Goal: Navigation & Orientation: Understand site structure

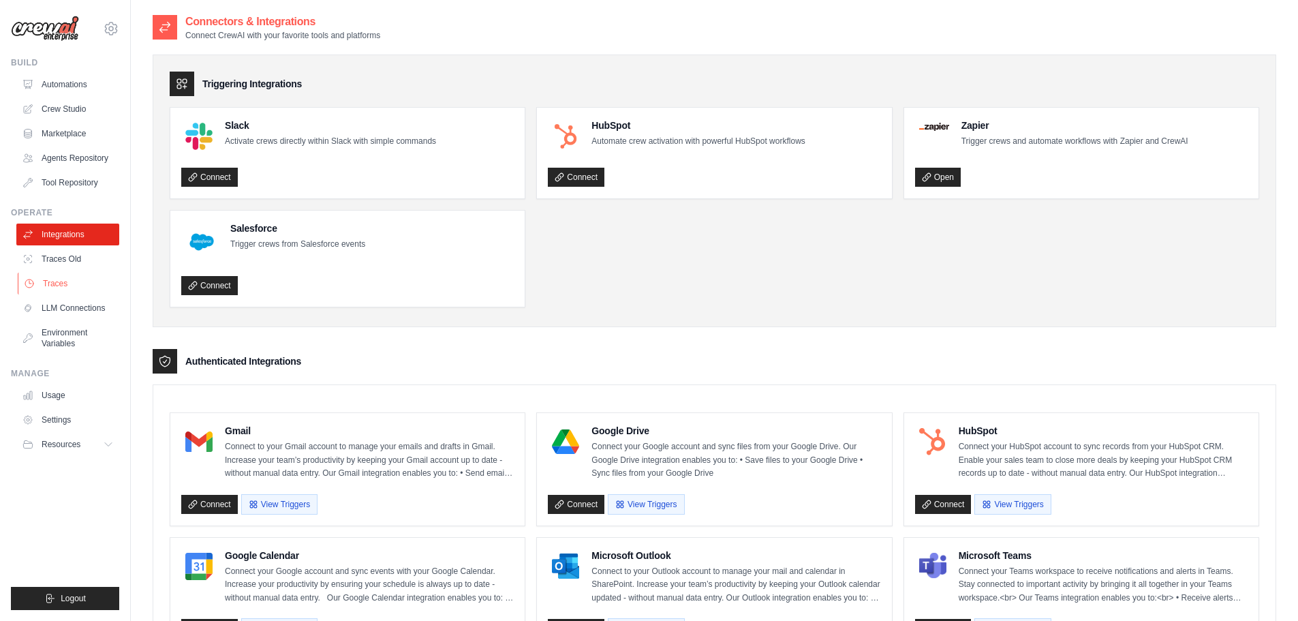
click at [52, 284] on link "Traces" at bounding box center [69, 284] width 103 height 22
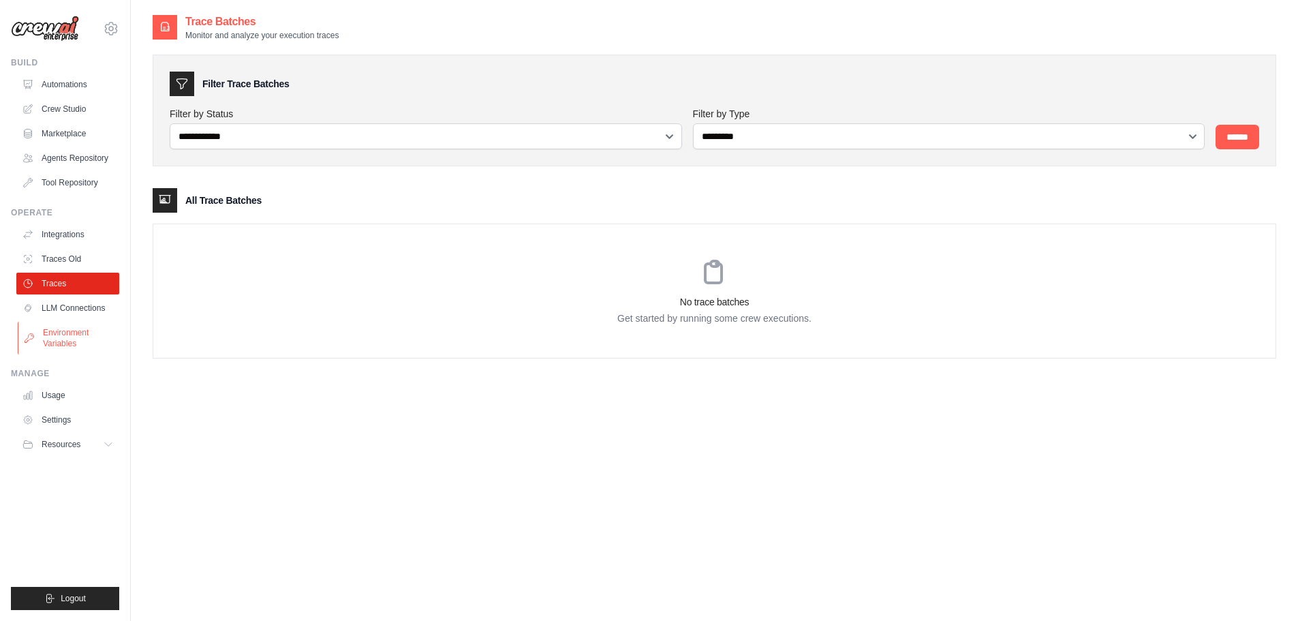
click at [70, 337] on link "Environment Variables" at bounding box center [69, 338] width 103 height 33
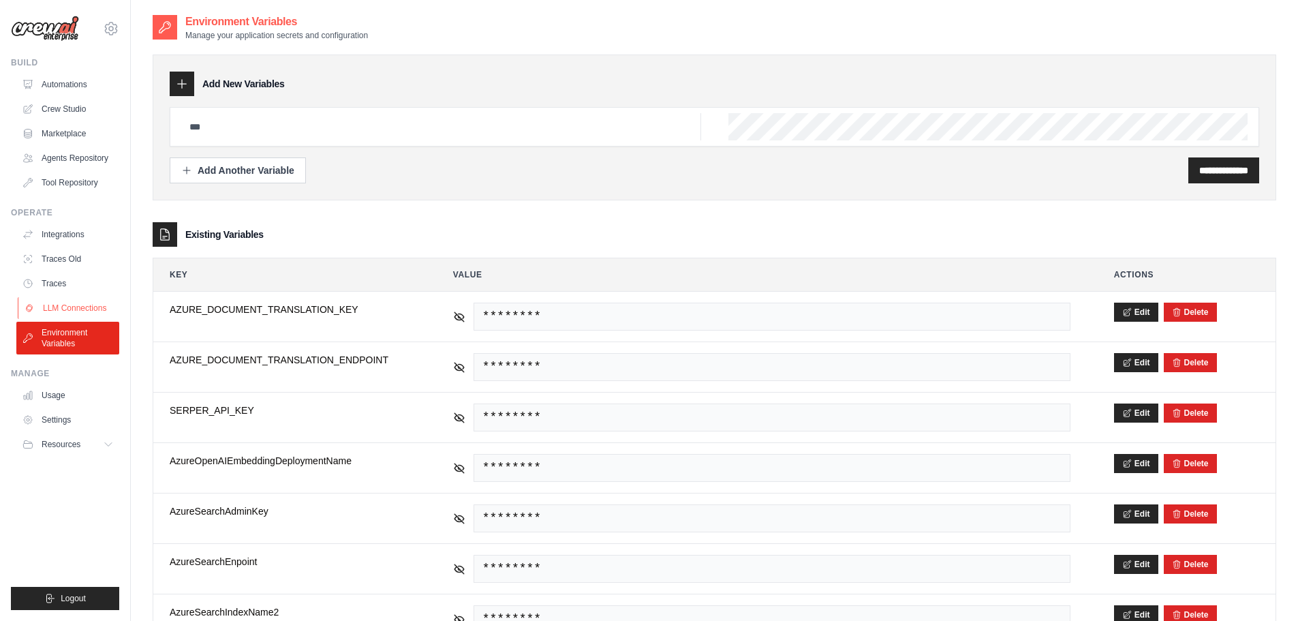
click at [62, 303] on link "LLM Connections" at bounding box center [69, 308] width 103 height 22
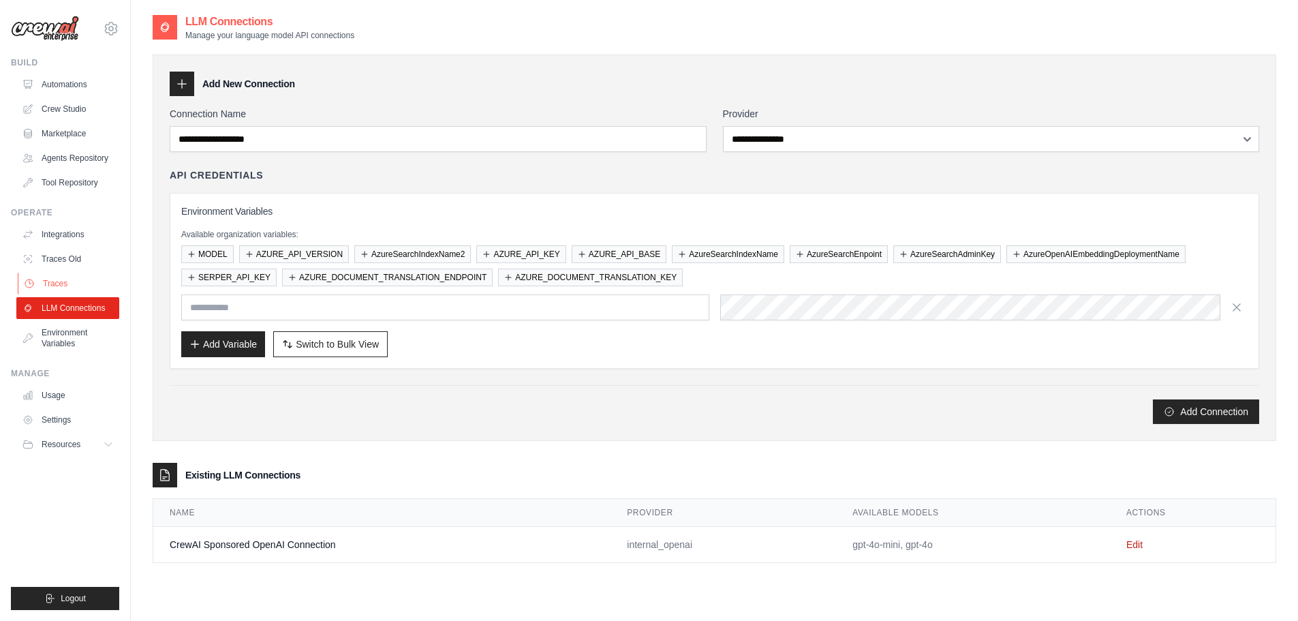
click at [60, 286] on link "Traces" at bounding box center [69, 284] width 103 height 22
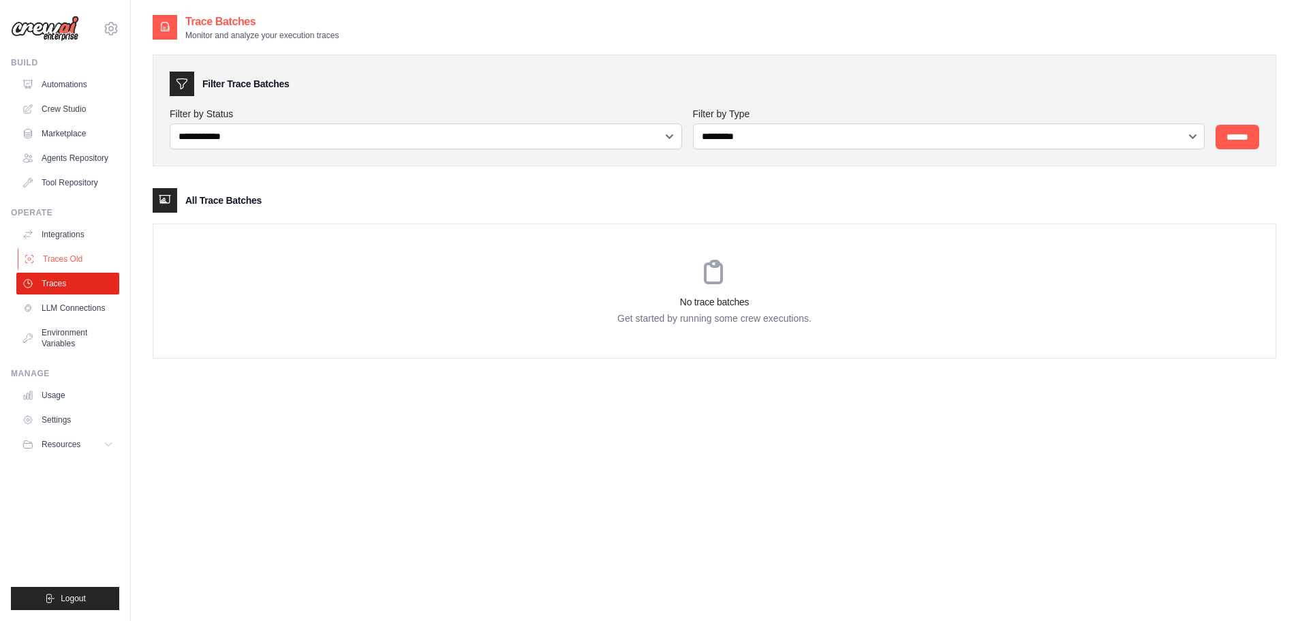
click at [63, 266] on link "Traces Old" at bounding box center [69, 259] width 103 height 22
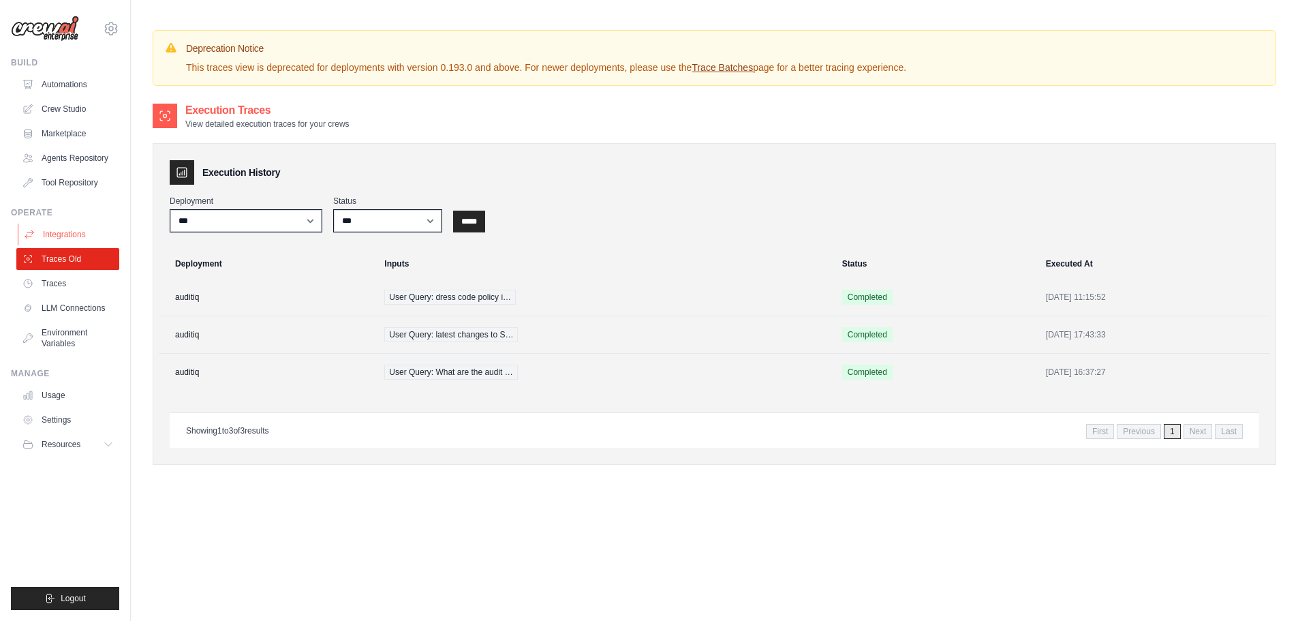
click at [61, 237] on link "Integrations" at bounding box center [69, 235] width 103 height 22
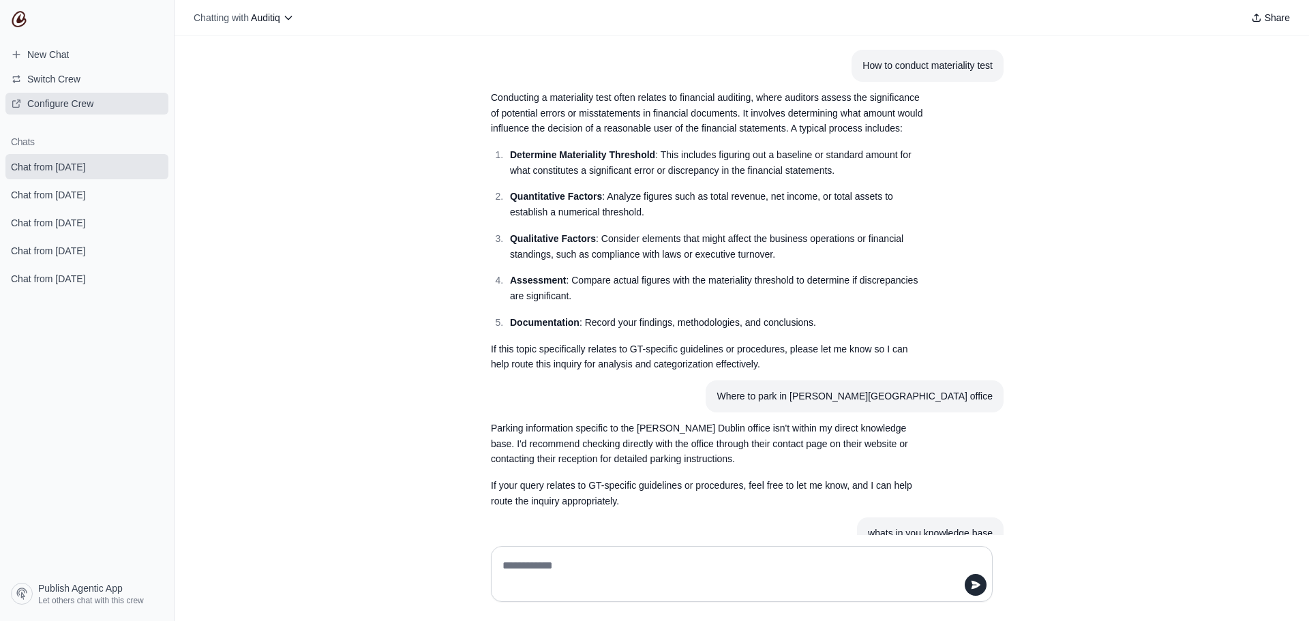
click at [47, 102] on span "Configure Crew" at bounding box center [60, 104] width 66 height 14
click at [287, 20] on icon at bounding box center [288, 17] width 11 height 11
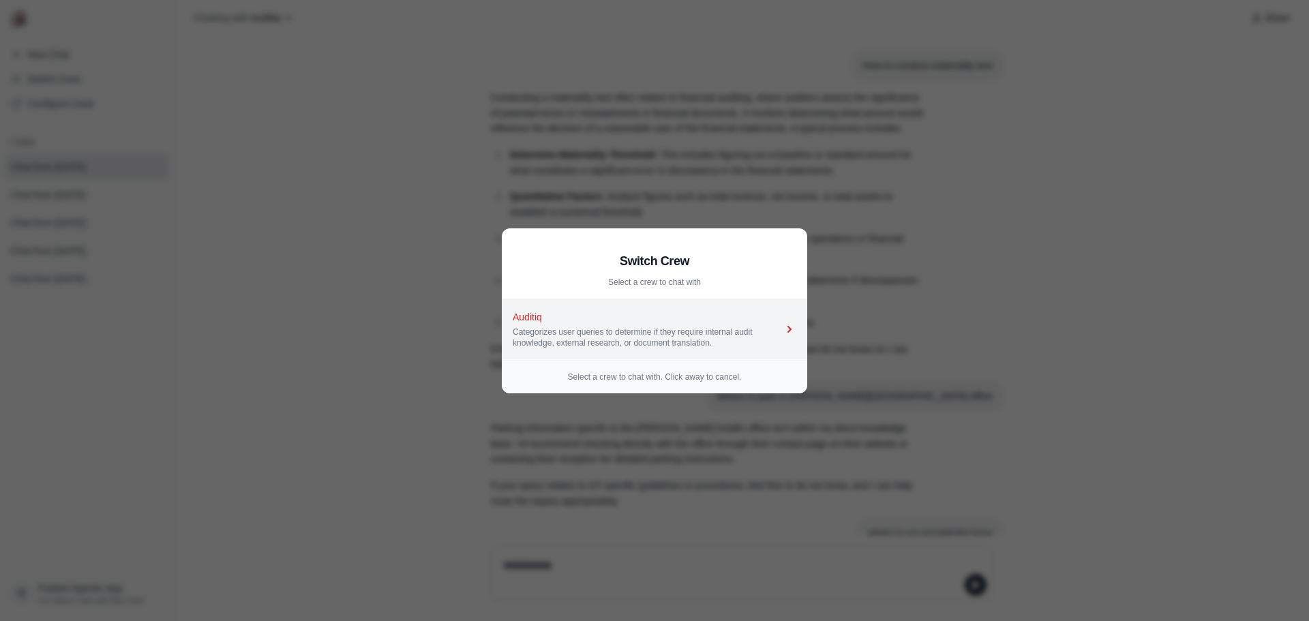
click at [676, 330] on div "Categorizes user queries to determine if they require internal audit knowledge,…" at bounding box center [648, 337] width 270 height 22
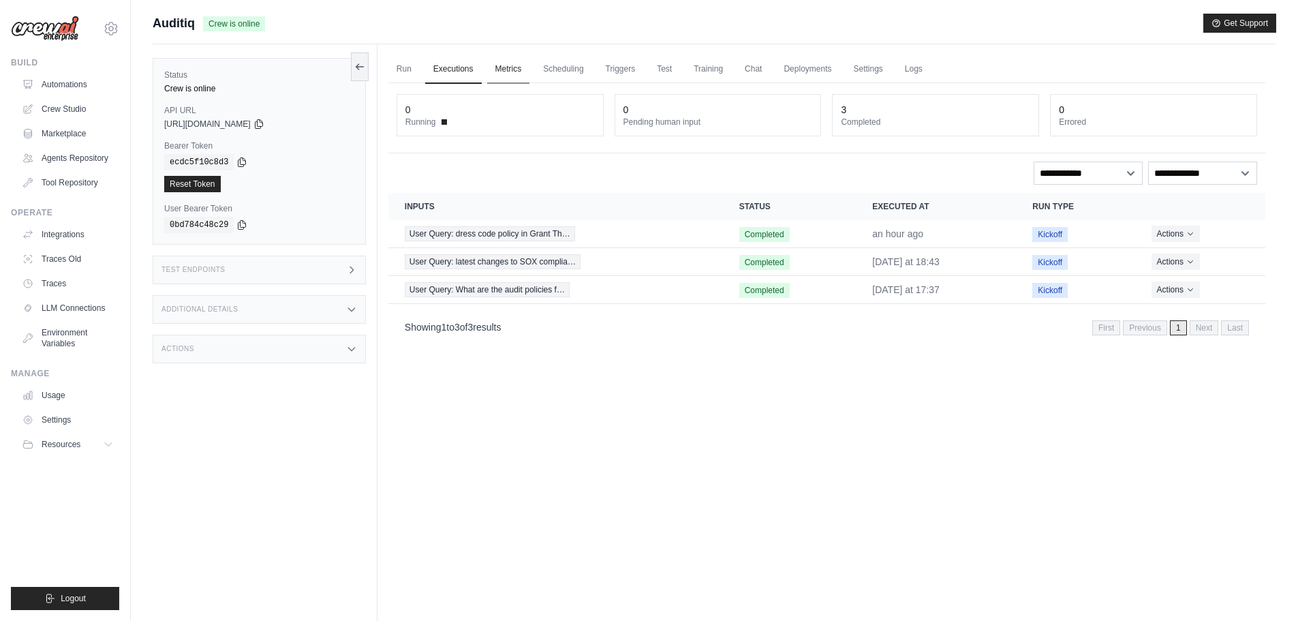
click at [514, 75] on link "Metrics" at bounding box center [508, 69] width 43 height 29
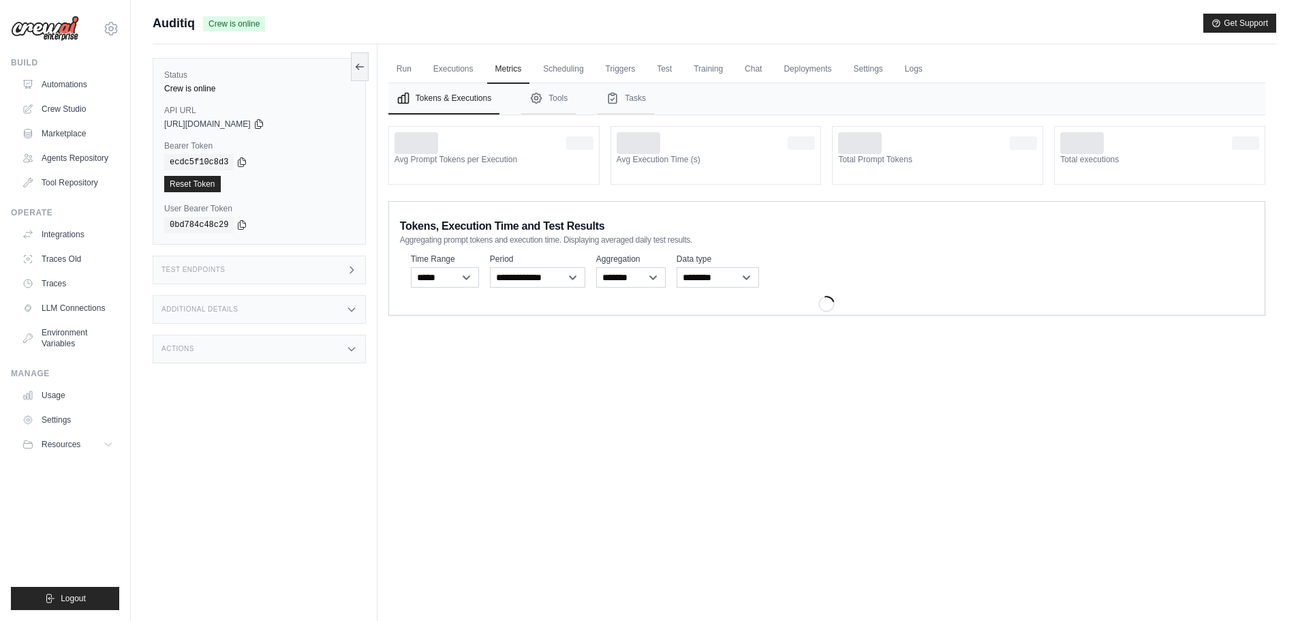
click at [349, 65] on div "Status Crew is online API URL copied https://auditiq-f12a0da5-cc1d-4e49-9d4e-c7…" at bounding box center [259, 151] width 213 height 187
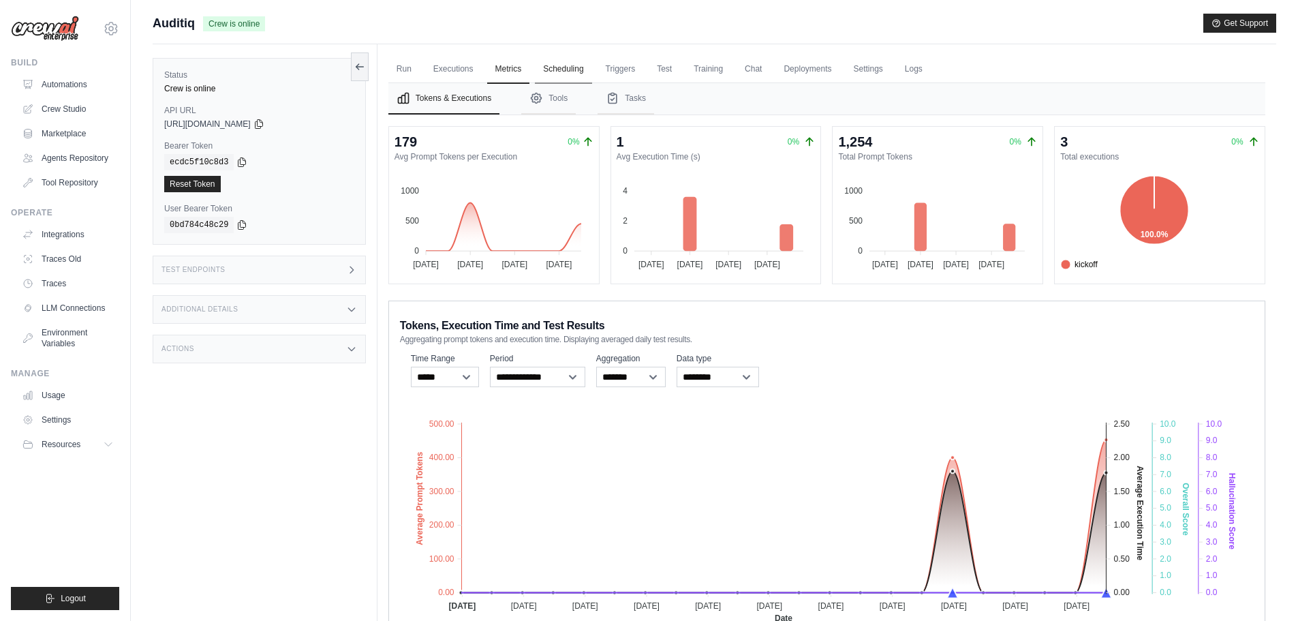
click at [363, 68] on icon at bounding box center [359, 66] width 11 height 11
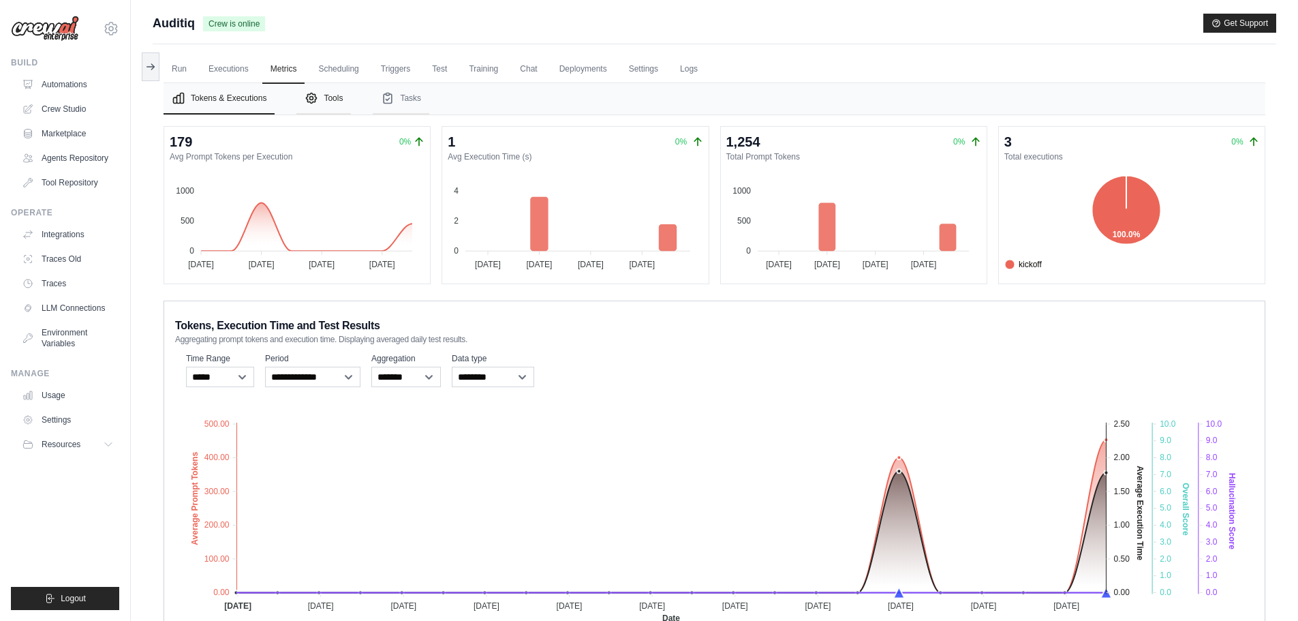
click at [320, 97] on button "Tools" at bounding box center [323, 98] width 55 height 31
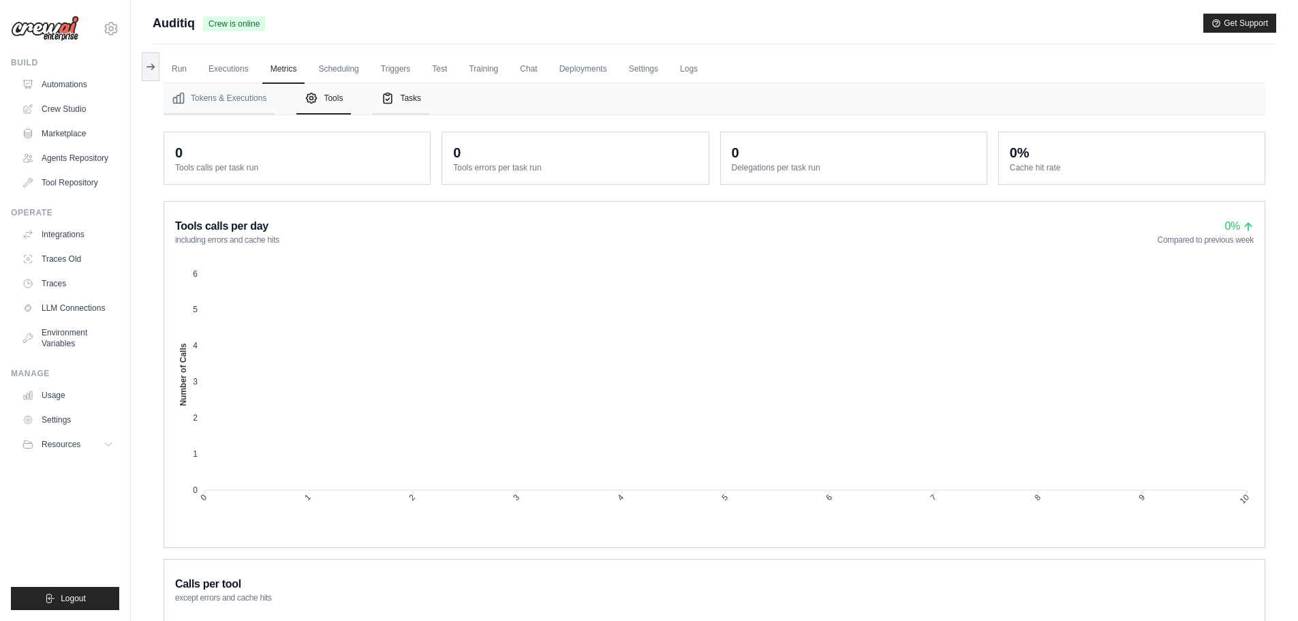
click at [410, 97] on button "Tasks" at bounding box center [401, 98] width 57 height 31
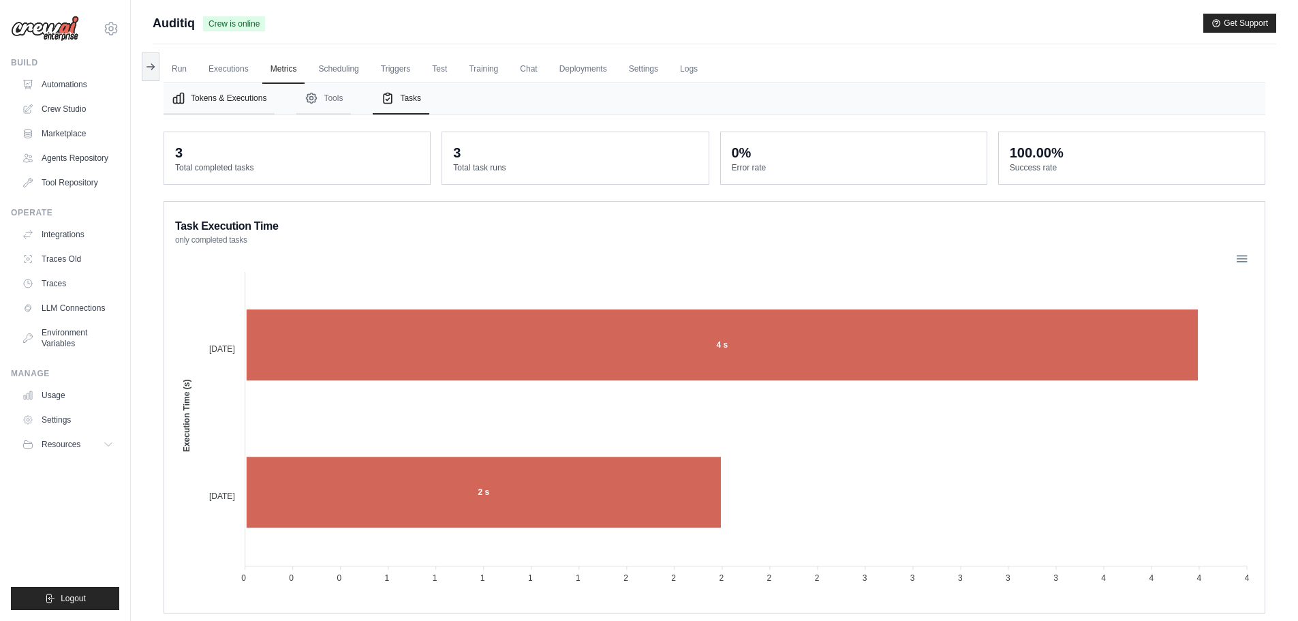
click at [224, 92] on button "Tokens & Executions" at bounding box center [219, 98] width 111 height 31
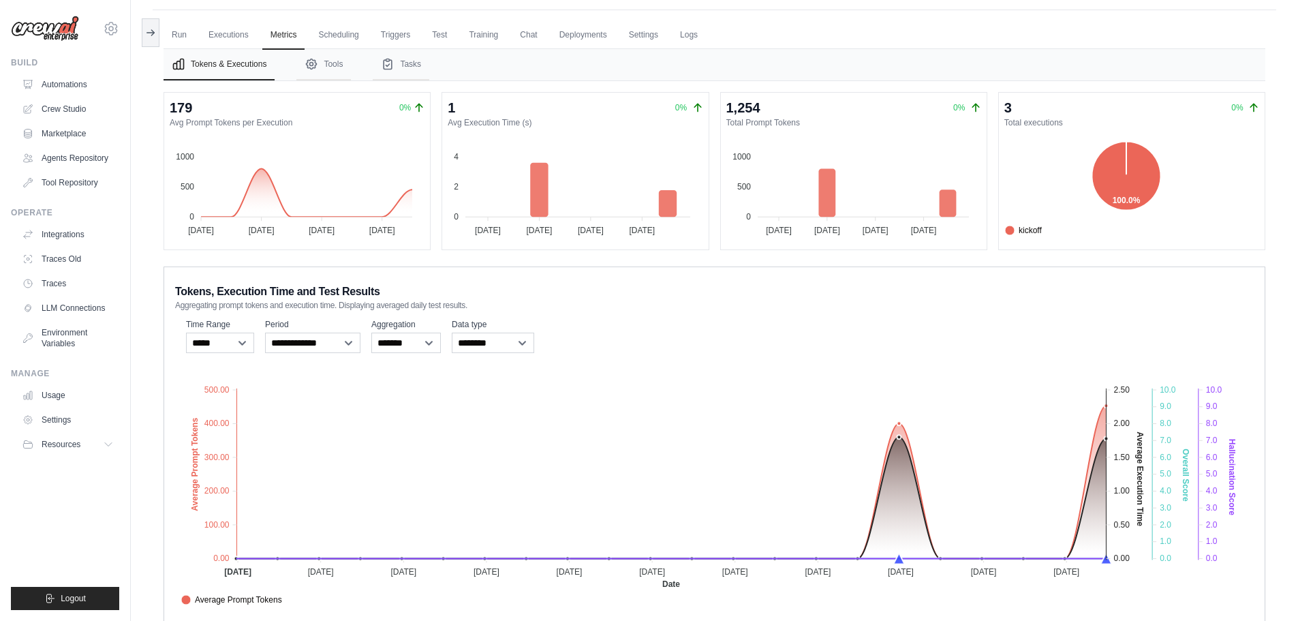
scroll to position [67, 0]
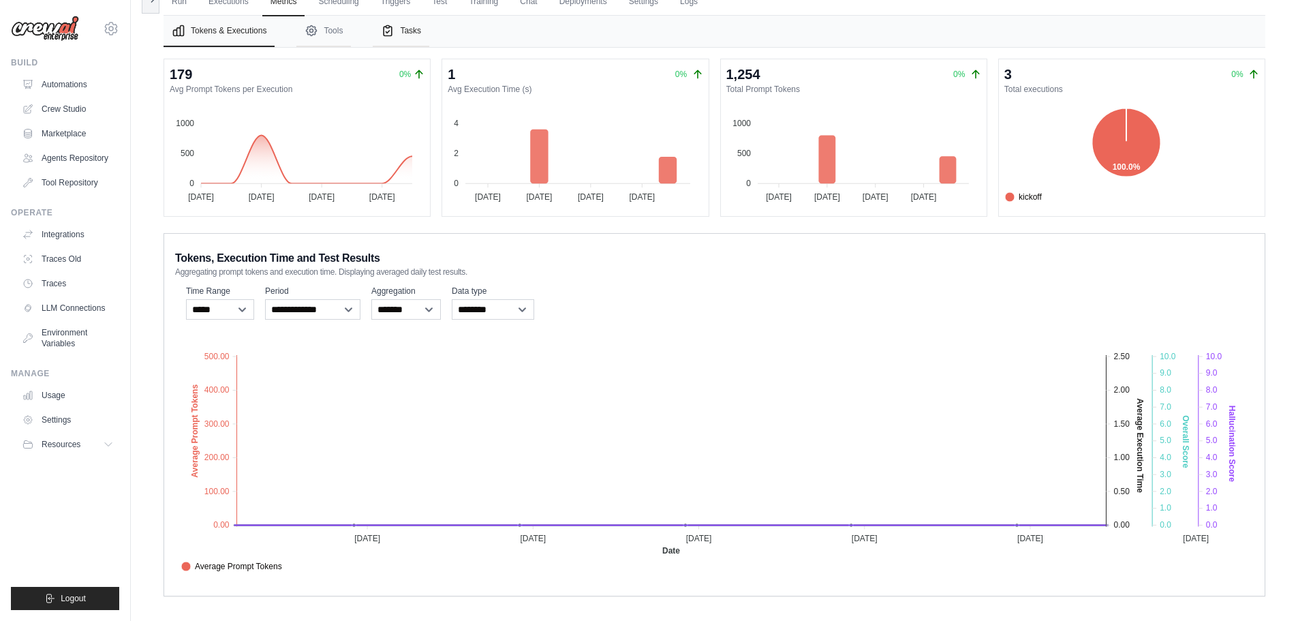
click at [410, 34] on button "Tasks" at bounding box center [401, 31] width 57 height 31
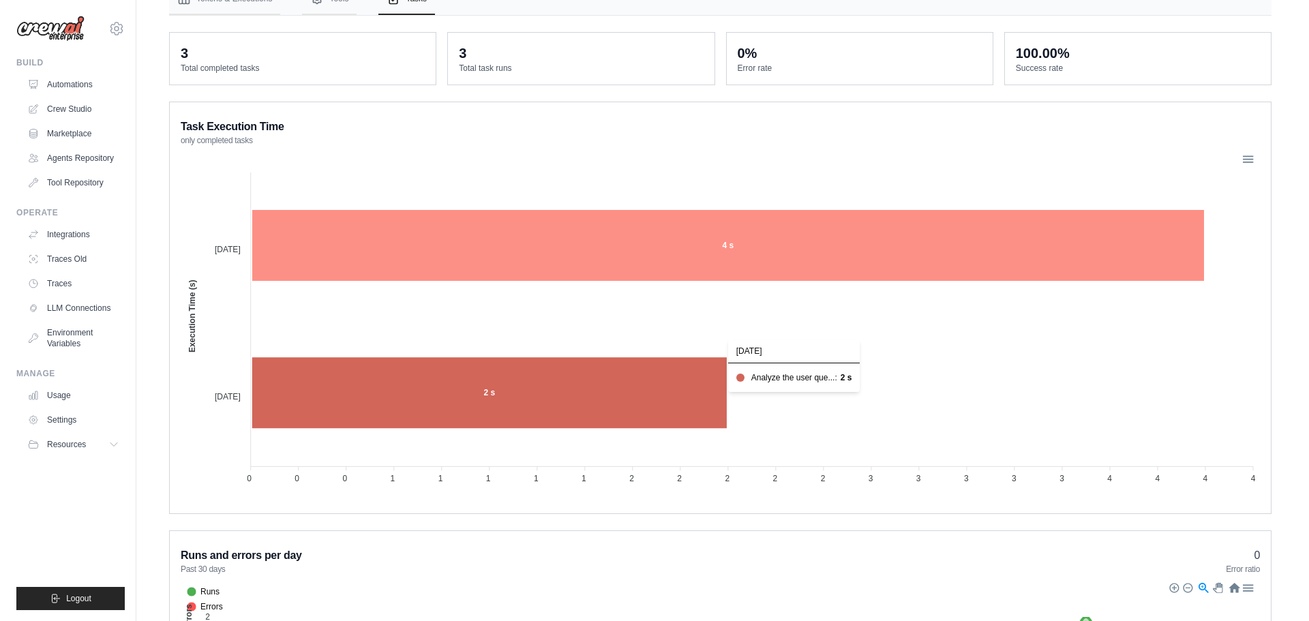
scroll to position [0, 0]
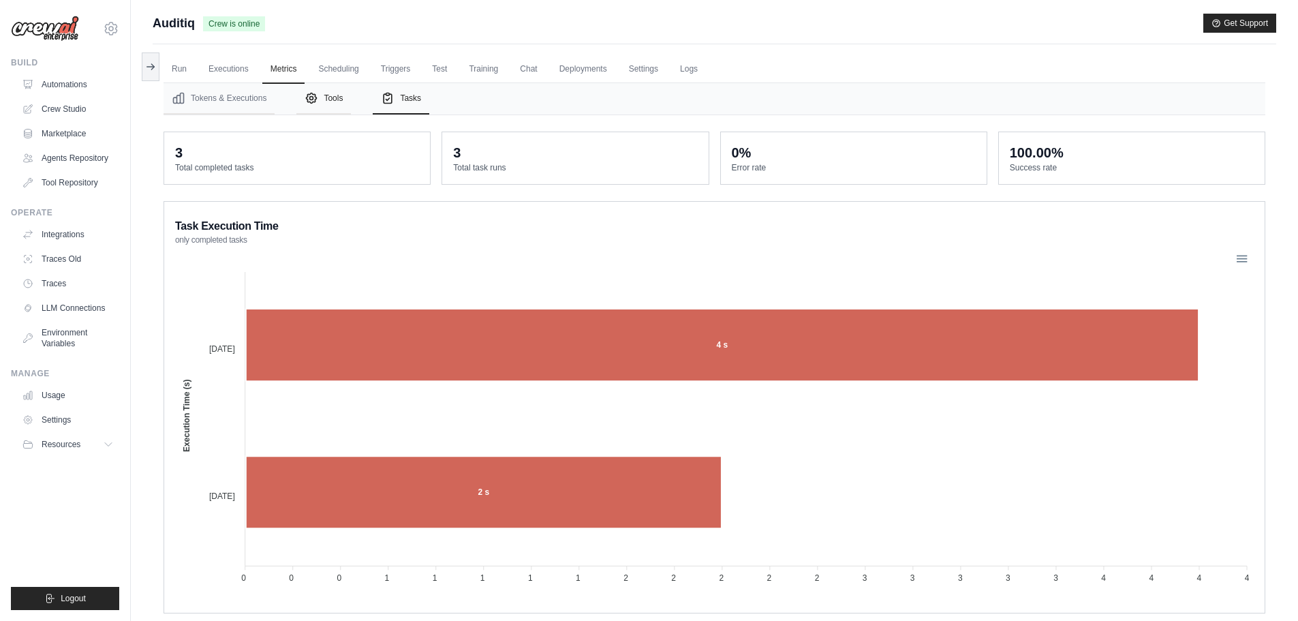
click at [324, 93] on button "Tools" at bounding box center [323, 98] width 55 height 31
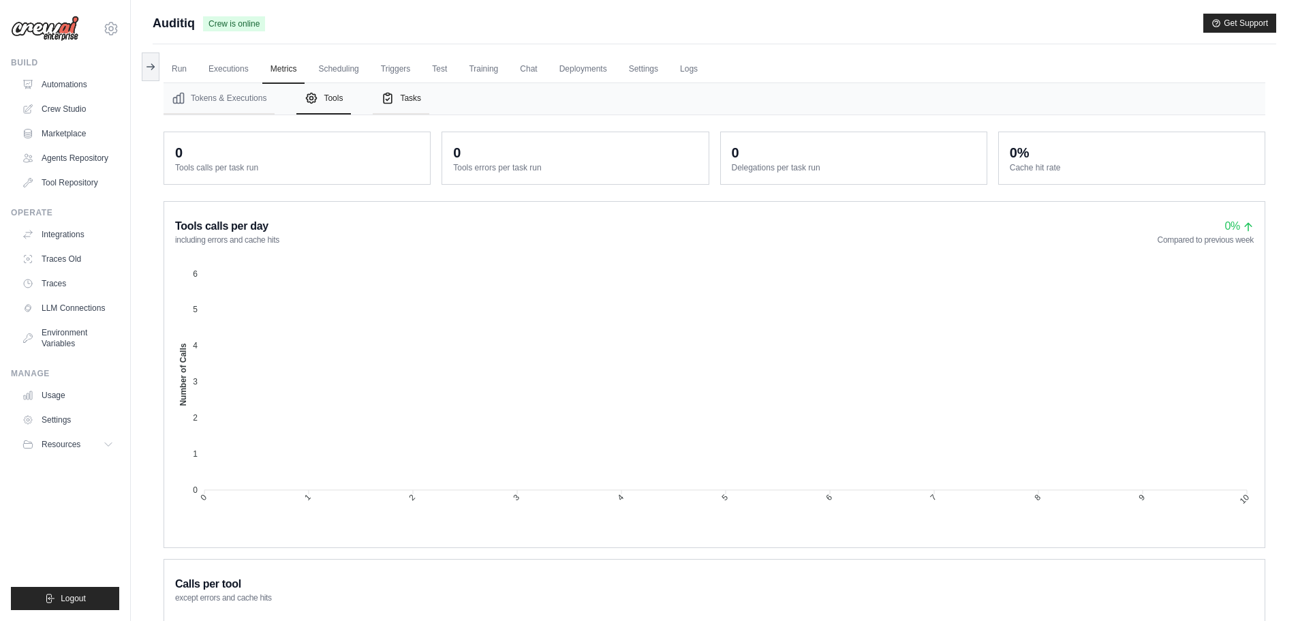
click at [399, 100] on button "Tasks" at bounding box center [401, 98] width 57 height 31
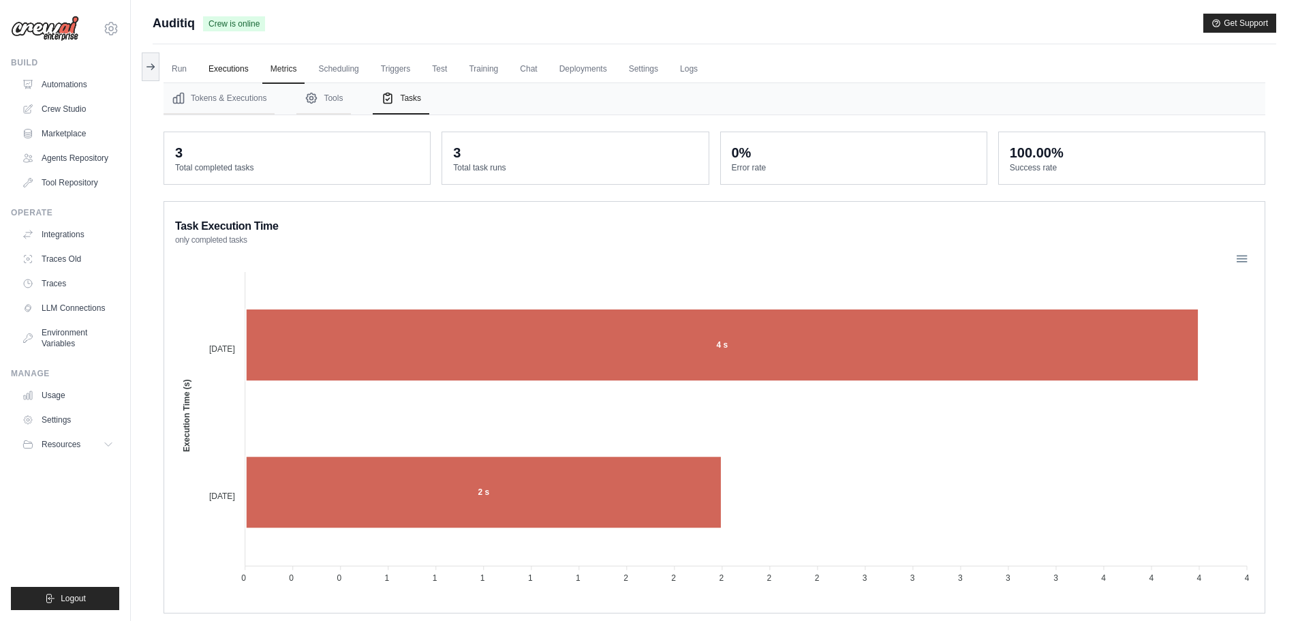
click at [233, 70] on link "Executions" at bounding box center [228, 69] width 57 height 29
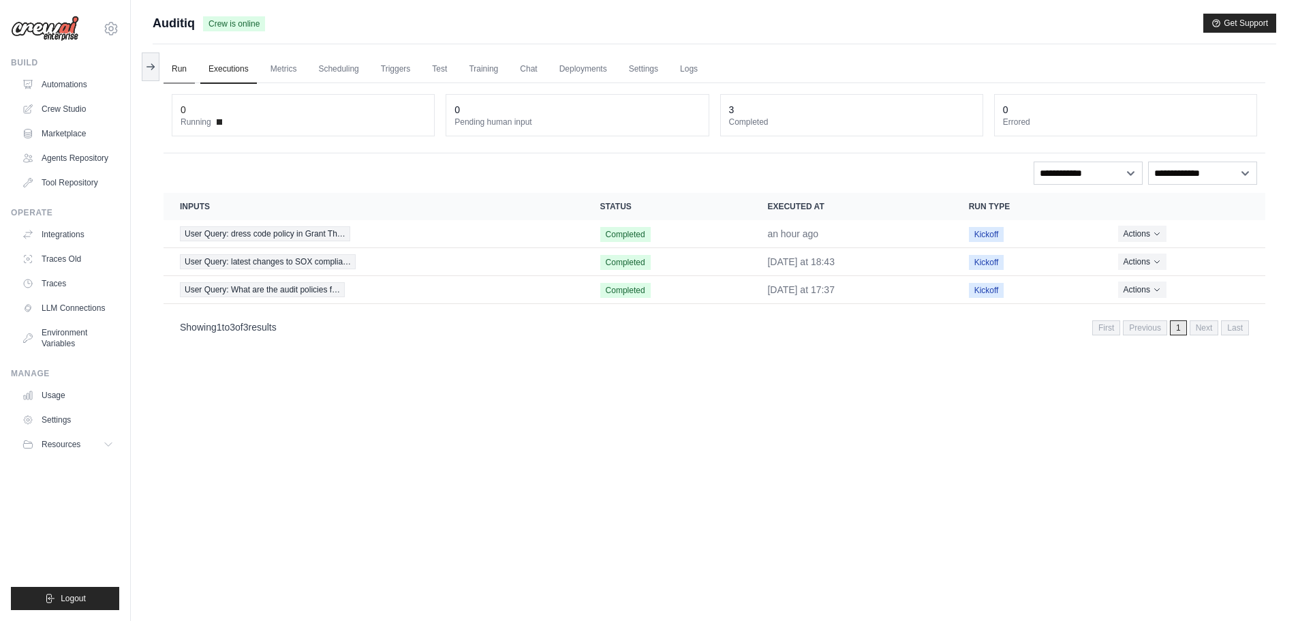
click at [181, 73] on link "Run" at bounding box center [179, 69] width 31 height 29
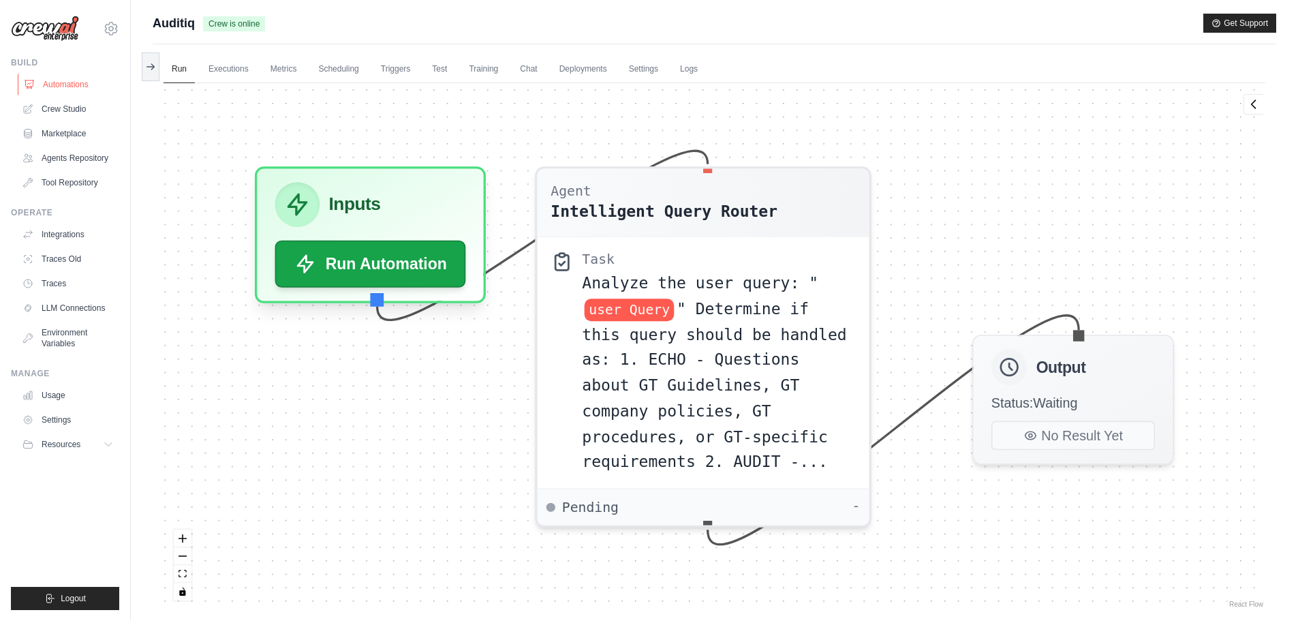
click at [48, 78] on link "Automations" at bounding box center [69, 85] width 103 height 22
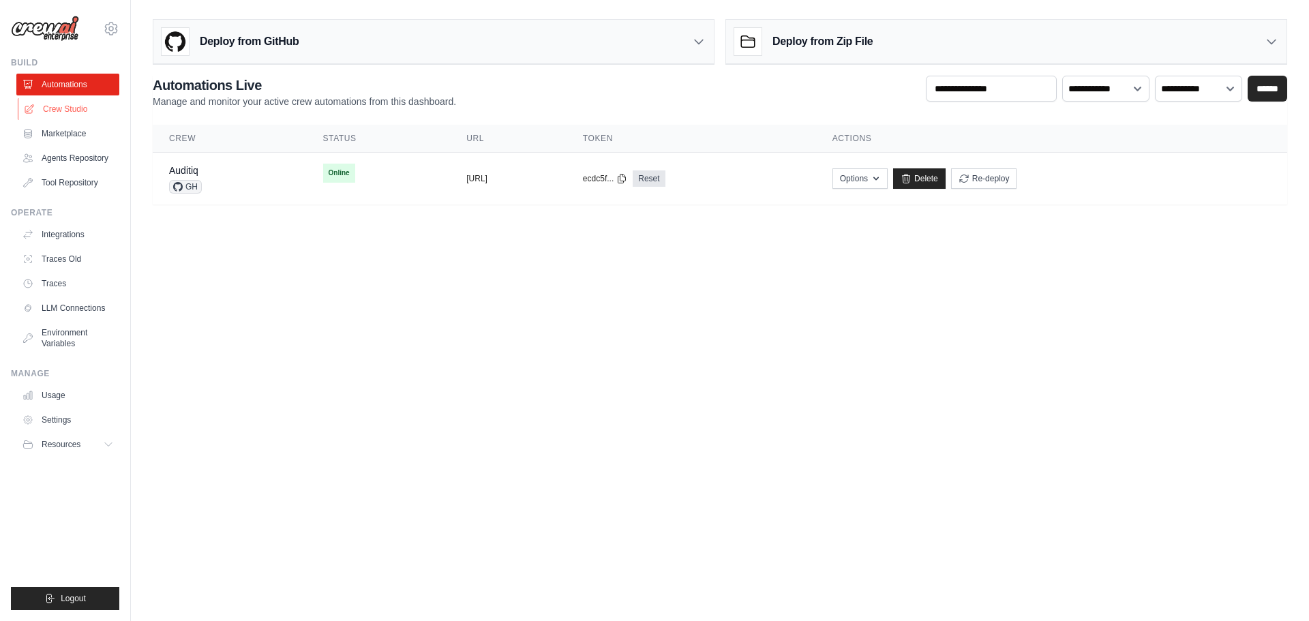
click at [70, 114] on link "Crew Studio" at bounding box center [69, 109] width 103 height 22
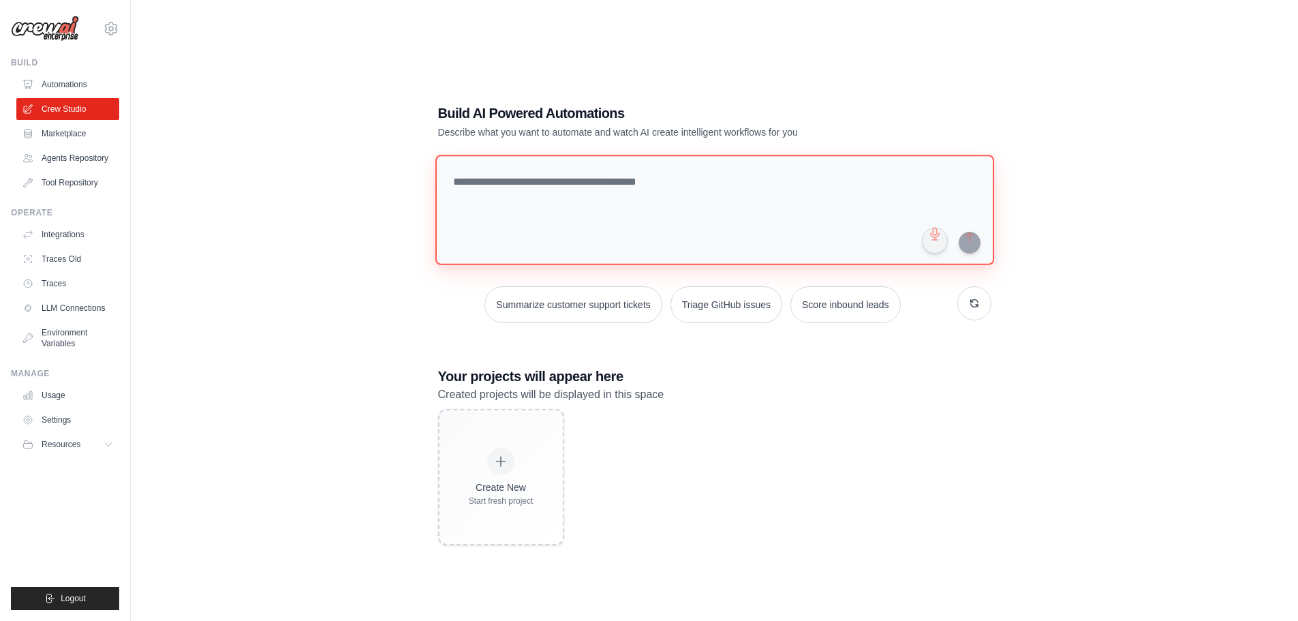
click at [642, 224] on textarea at bounding box center [714, 210] width 559 height 110
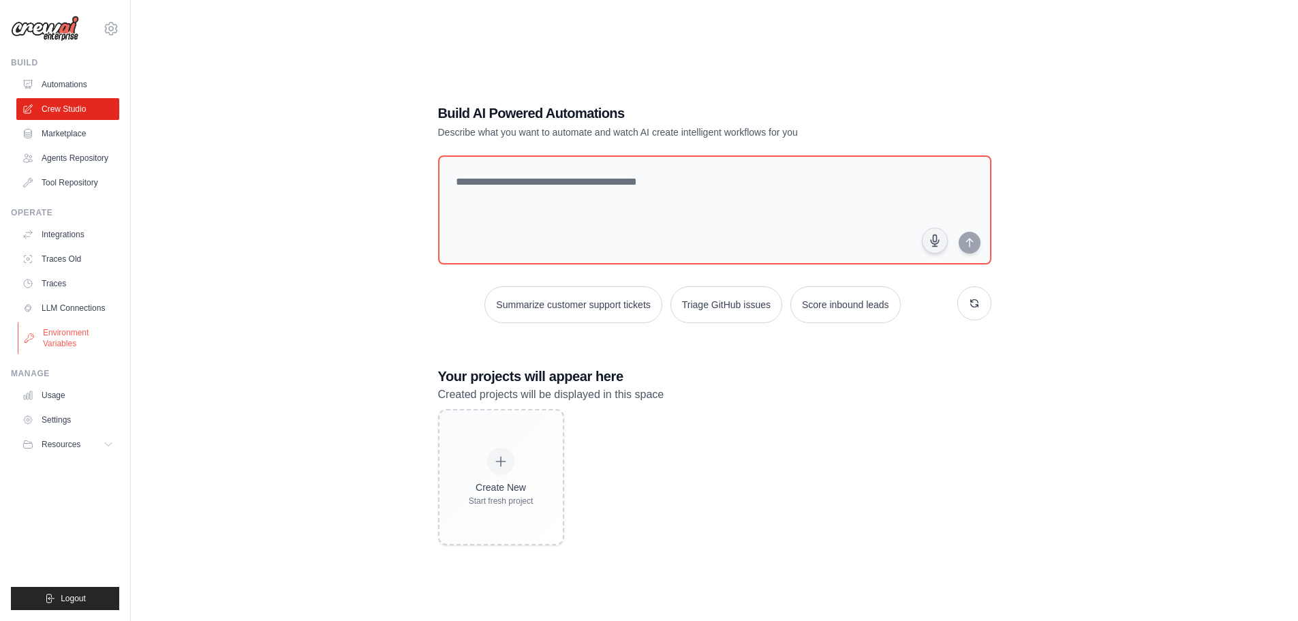
click at [77, 339] on link "Environment Variables" at bounding box center [69, 338] width 103 height 33
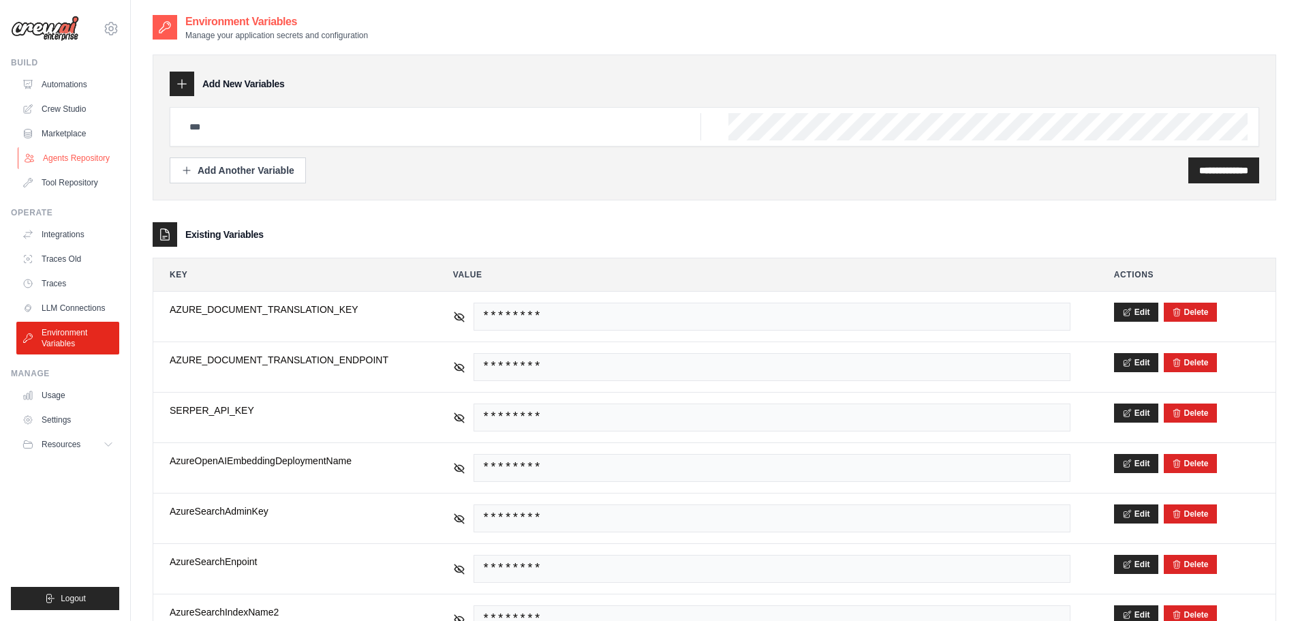
click at [77, 148] on link "Agents Repository" at bounding box center [69, 158] width 103 height 22
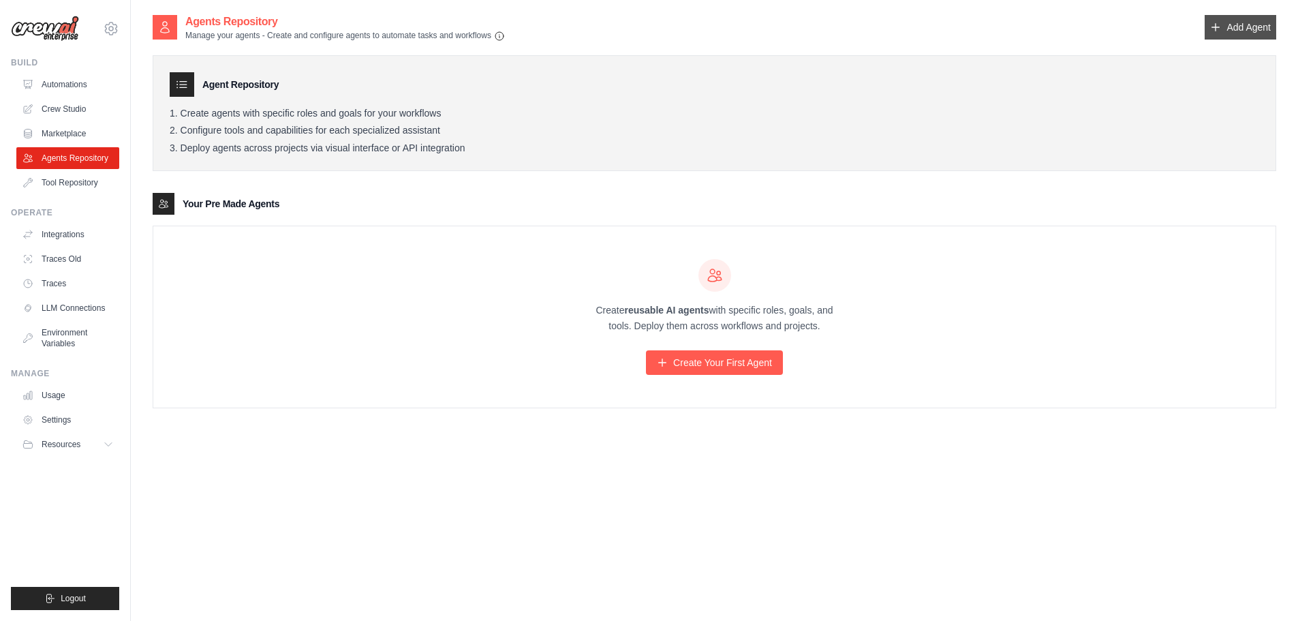
click at [1228, 22] on link "Add Agent" at bounding box center [1241, 27] width 72 height 25
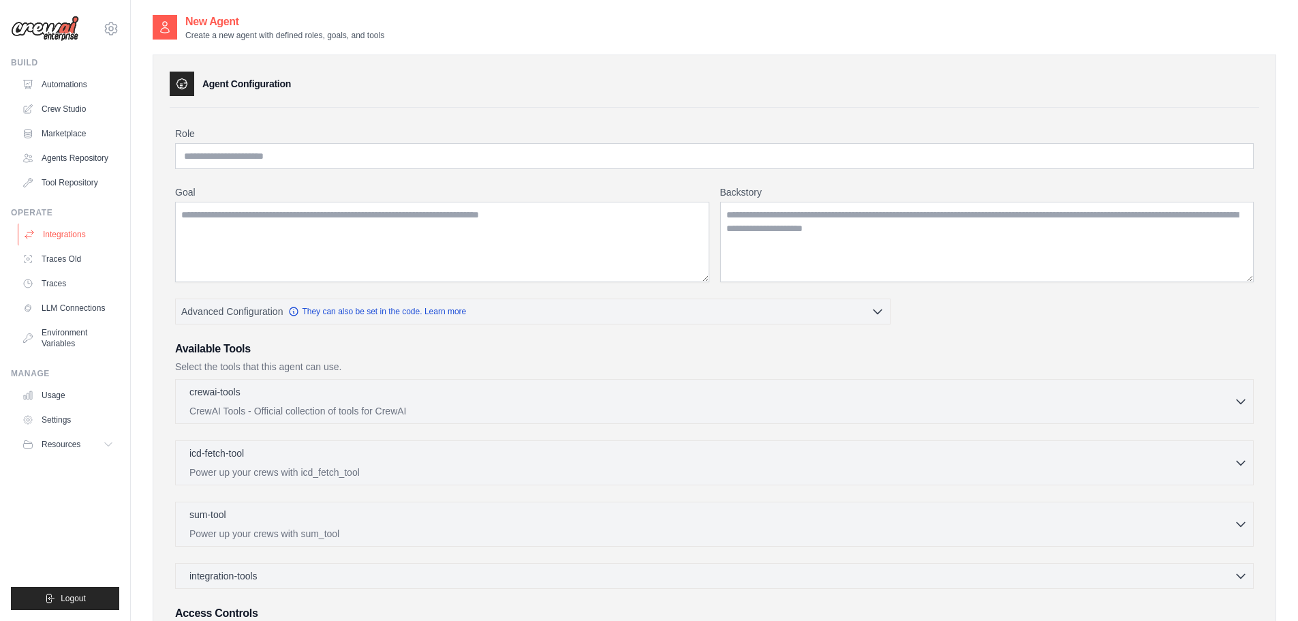
click at [63, 234] on link "Integrations" at bounding box center [69, 235] width 103 height 22
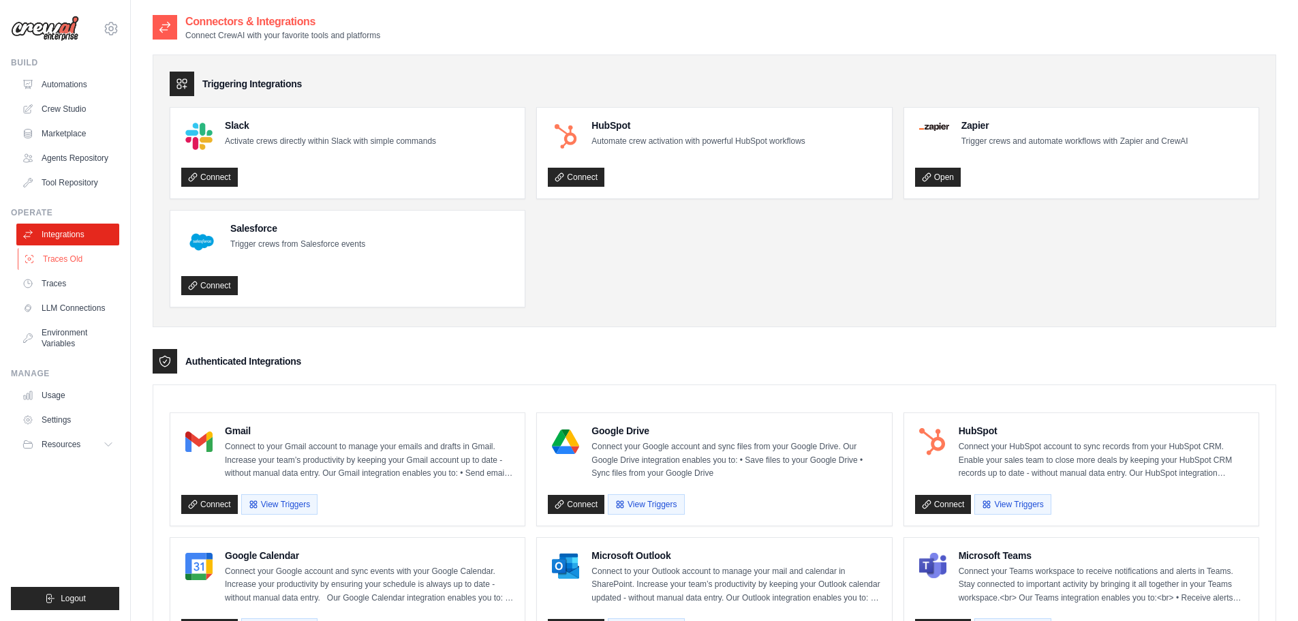
click at [69, 257] on link "Traces Old" at bounding box center [69, 259] width 103 height 22
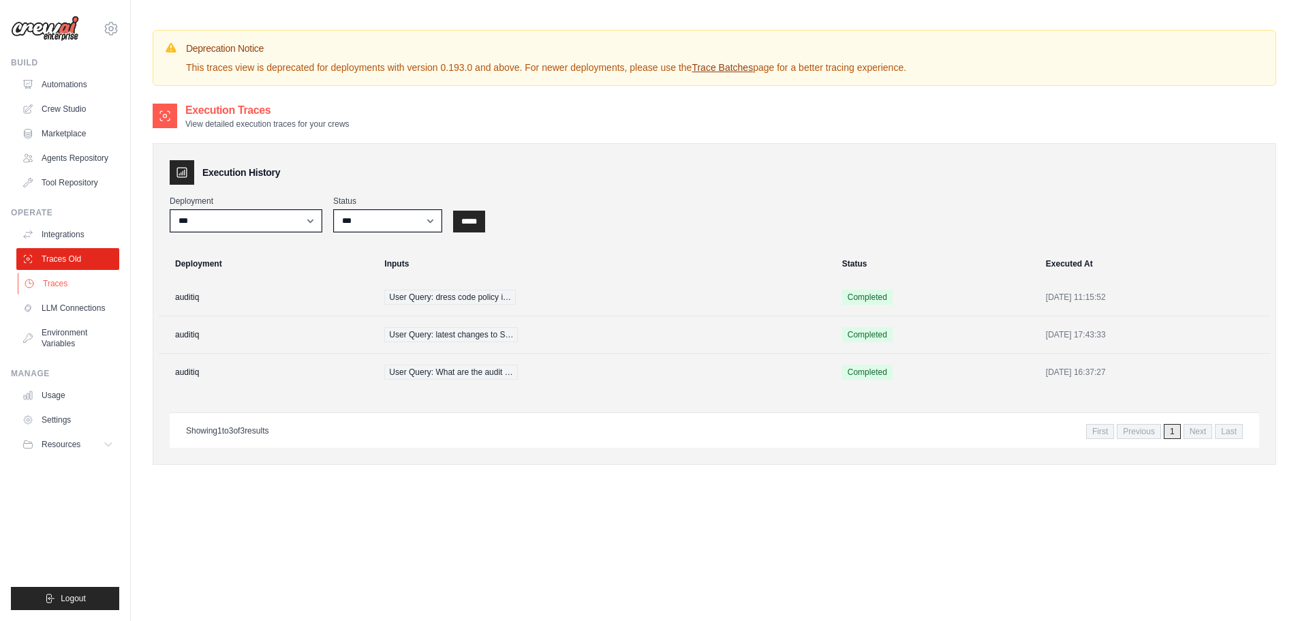
click at [68, 280] on link "Traces" at bounding box center [69, 284] width 103 height 22
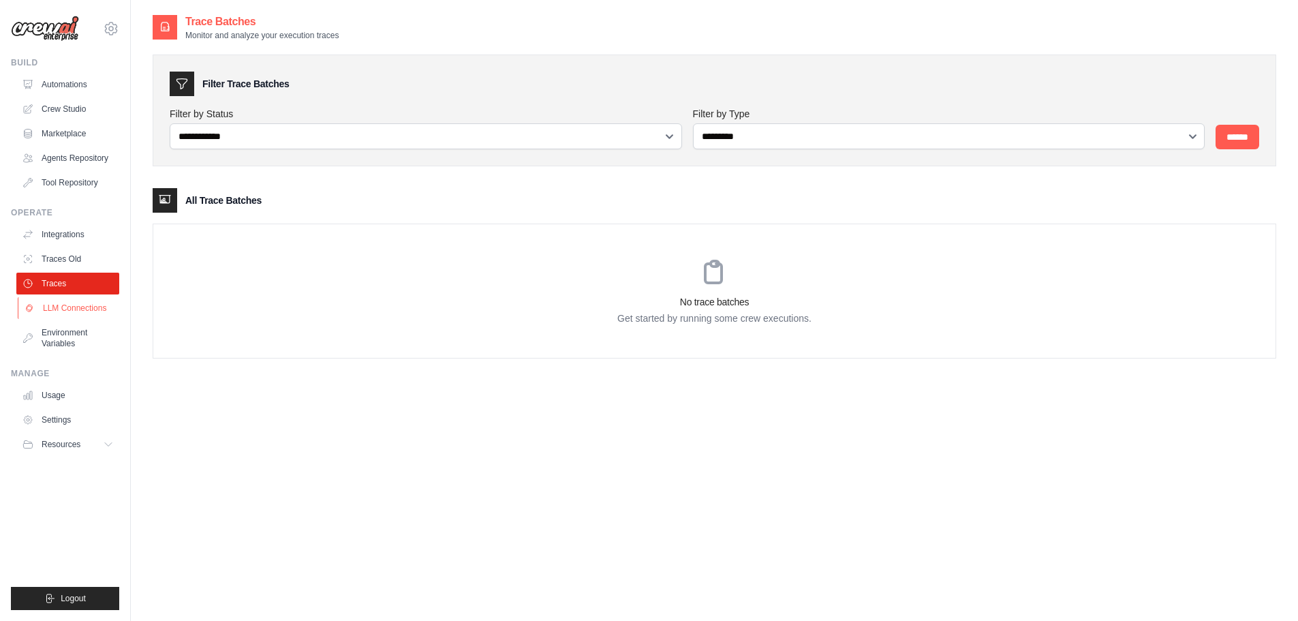
click at [69, 305] on link "LLM Connections" at bounding box center [69, 308] width 103 height 22
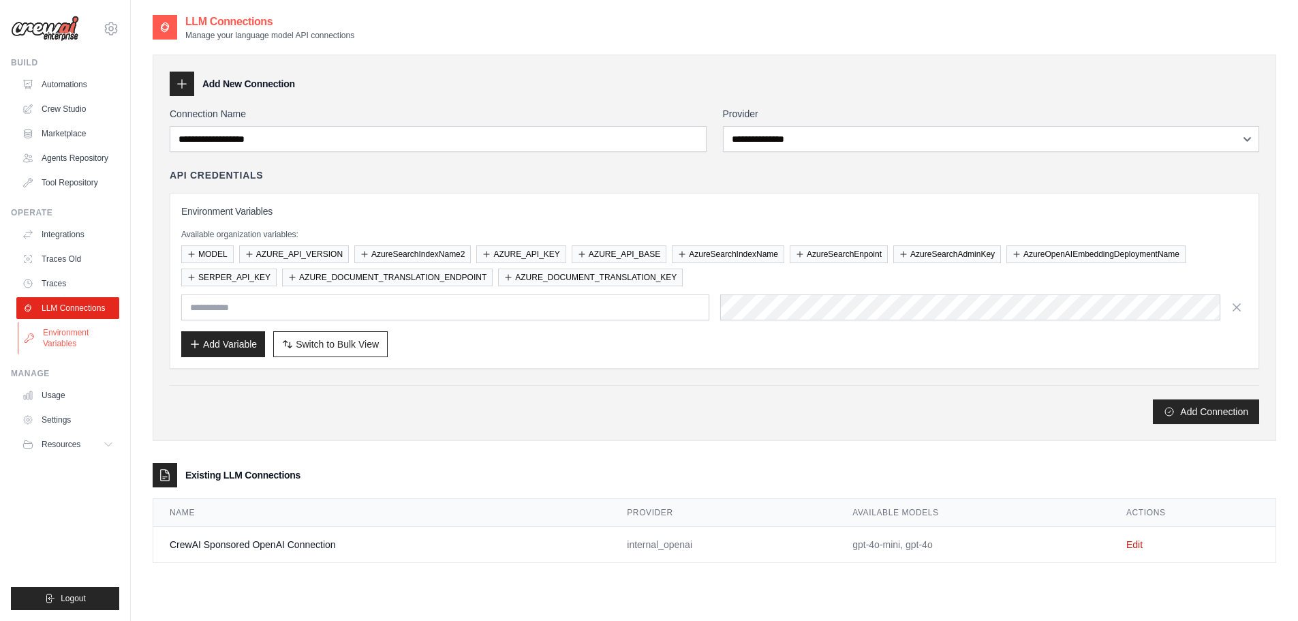
click at [70, 329] on link "Environment Variables" at bounding box center [69, 338] width 103 height 33
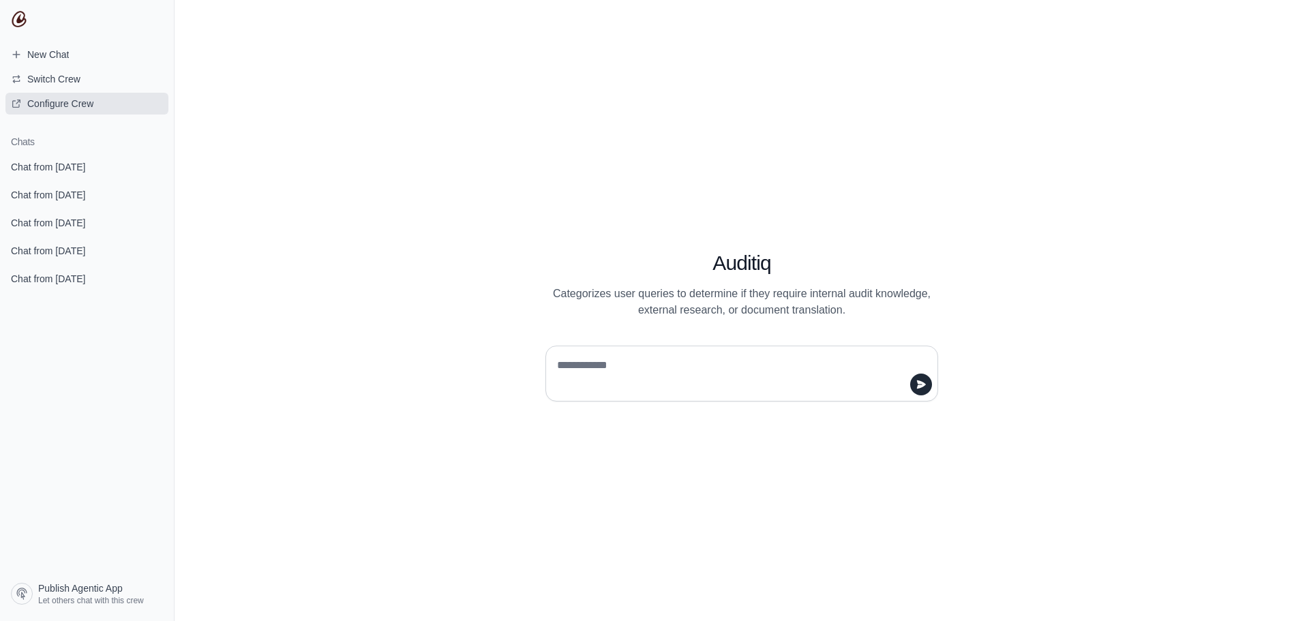
click at [43, 101] on span "Configure Crew" at bounding box center [60, 104] width 66 height 14
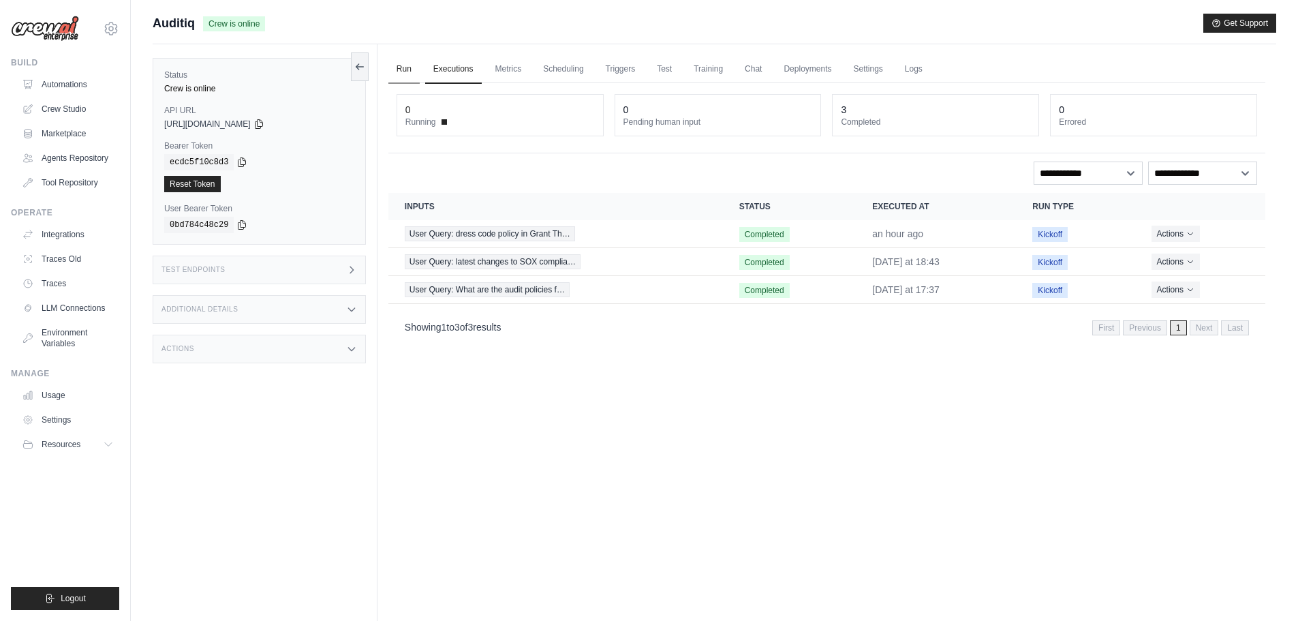
click at [399, 71] on link "Run" at bounding box center [403, 69] width 31 height 29
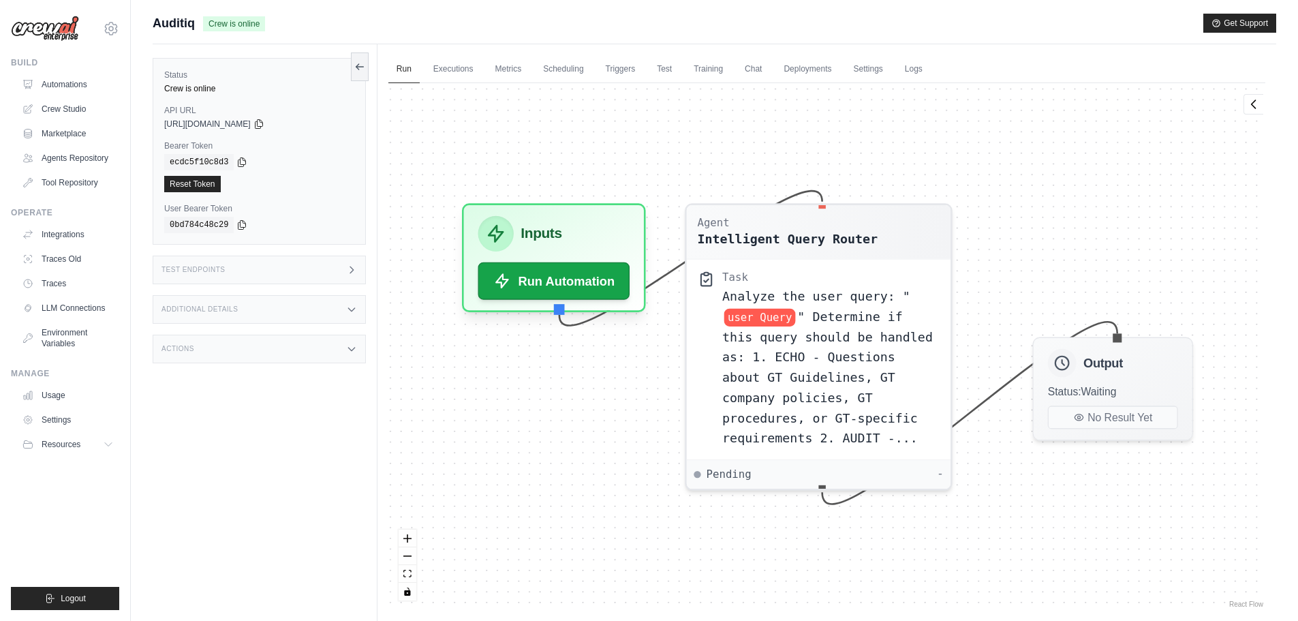
click at [191, 19] on span "Auditiq" at bounding box center [174, 23] width 42 height 19
click at [87, 236] on link "Integrations" at bounding box center [69, 235] width 103 height 22
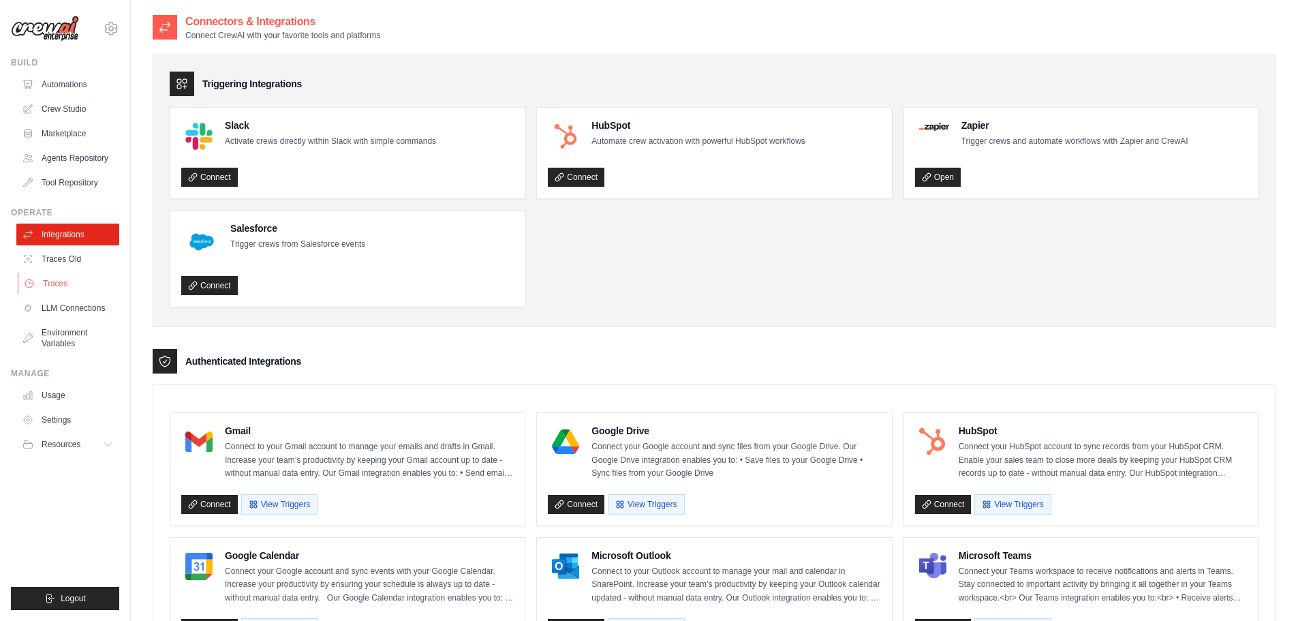
click at [65, 278] on link "Traces" at bounding box center [69, 284] width 103 height 22
